Goal: Transaction & Acquisition: Download file/media

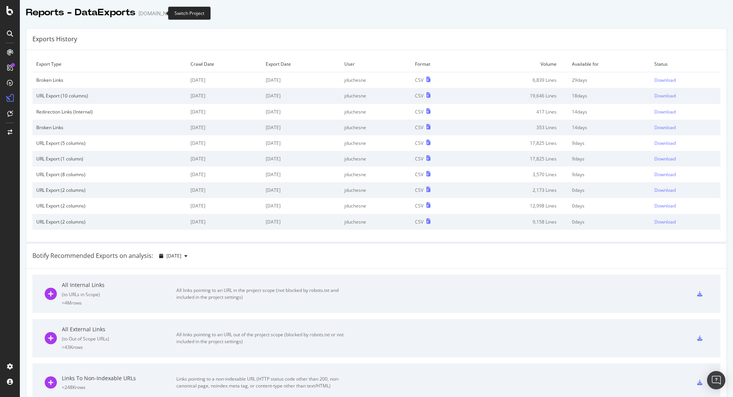
click at [183, 11] on icon "arrow-right-arrow-left" at bounding box center [185, 13] width 5 height 5
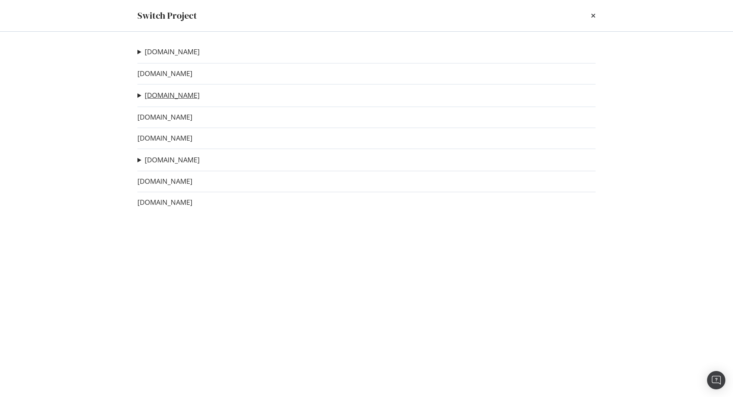
click at [152, 98] on link "[DOMAIN_NAME]" at bounding box center [172, 95] width 55 height 8
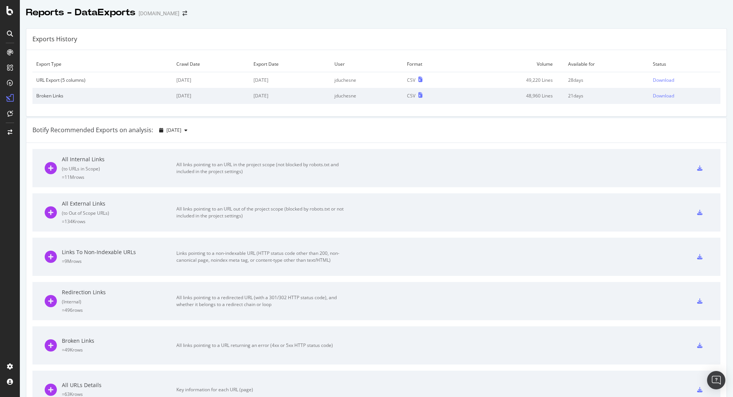
click at [156, 10] on div "Reports - DataExports [DOMAIN_NAME]" at bounding box center [110, 12] width 169 height 13
click at [183, 14] on icon "arrow-right-arrow-left" at bounding box center [185, 13] width 5 height 5
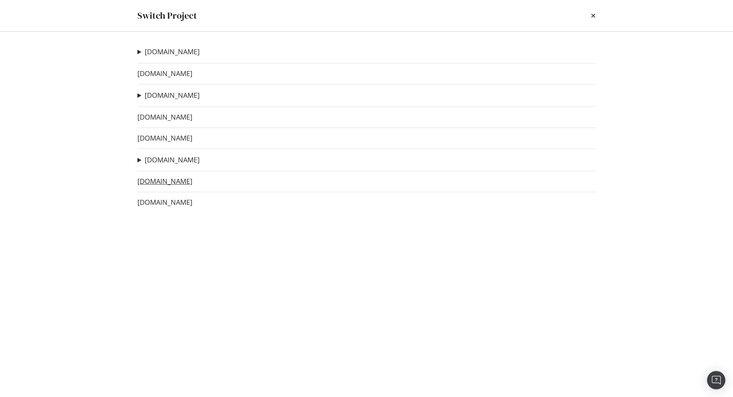
click at [155, 178] on link "[DOMAIN_NAME]" at bounding box center [164, 181] width 55 height 8
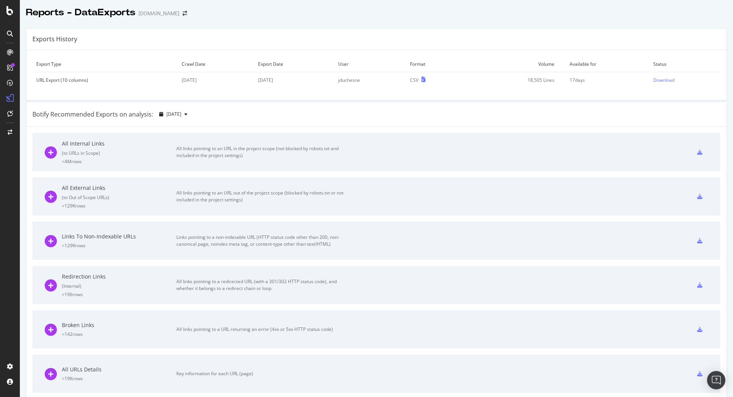
click at [72, 327] on div "Broken Links" at bounding box center [119, 325] width 115 height 8
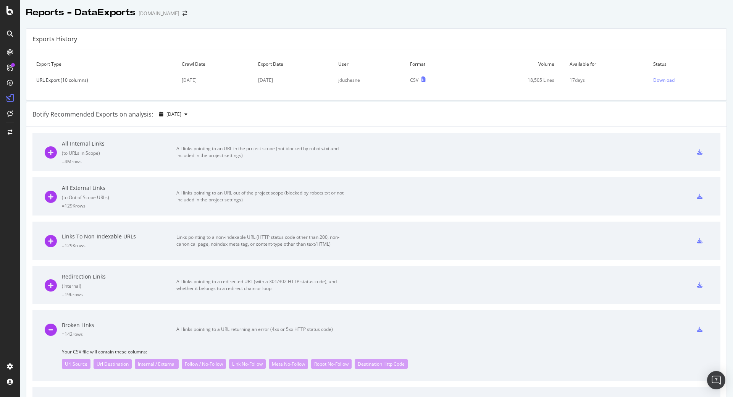
click at [697, 328] on icon at bounding box center [699, 328] width 5 height 5
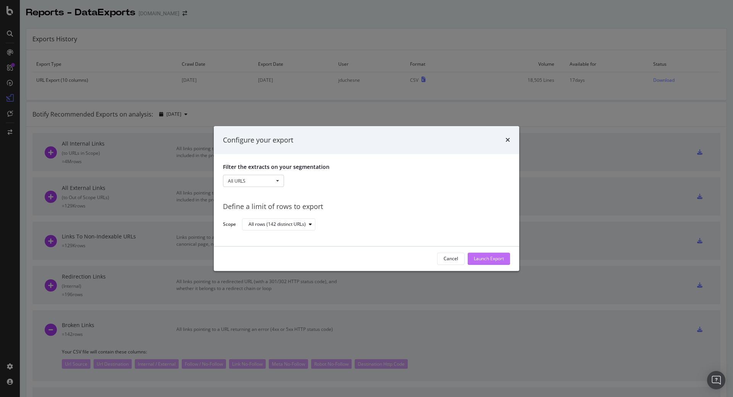
click at [484, 261] on div "Launch Export" at bounding box center [489, 258] width 30 height 6
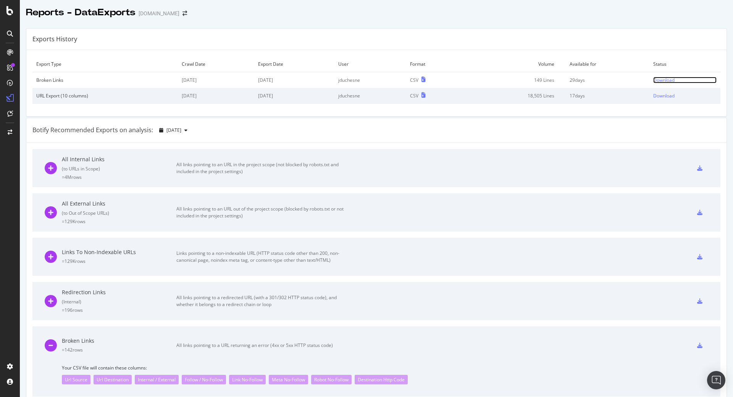
click at [654, 81] on div "Download" at bounding box center [663, 80] width 21 height 6
